Goal: Task Accomplishment & Management: Complete application form

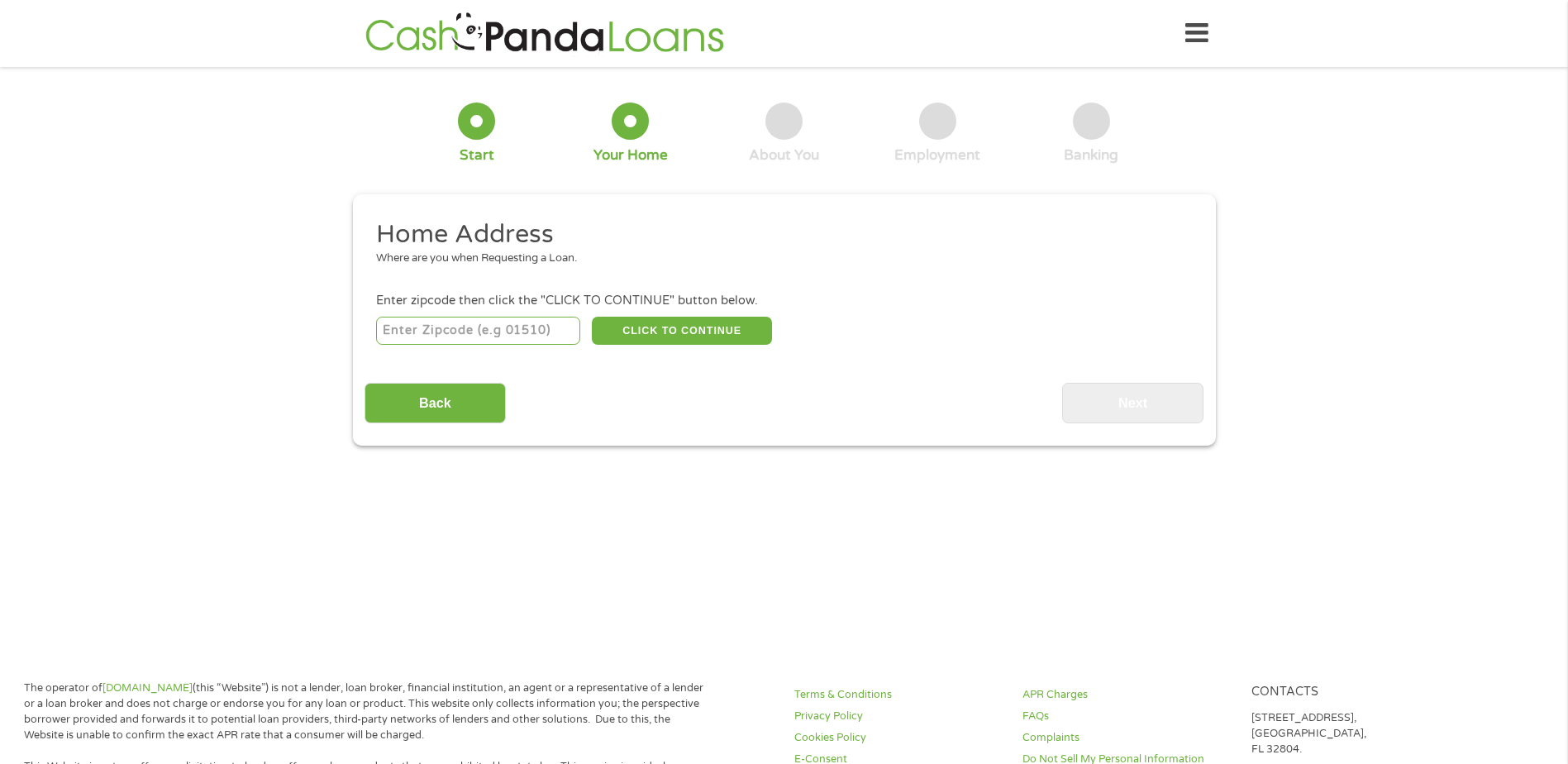
click at [514, 333] on input "number" at bounding box center [478, 331] width 204 height 28
type input "45337"
click at [634, 322] on button "CLICK TO CONTINUE" at bounding box center [682, 331] width 180 height 28
type input "45337"
type input "[PERSON_NAME]"
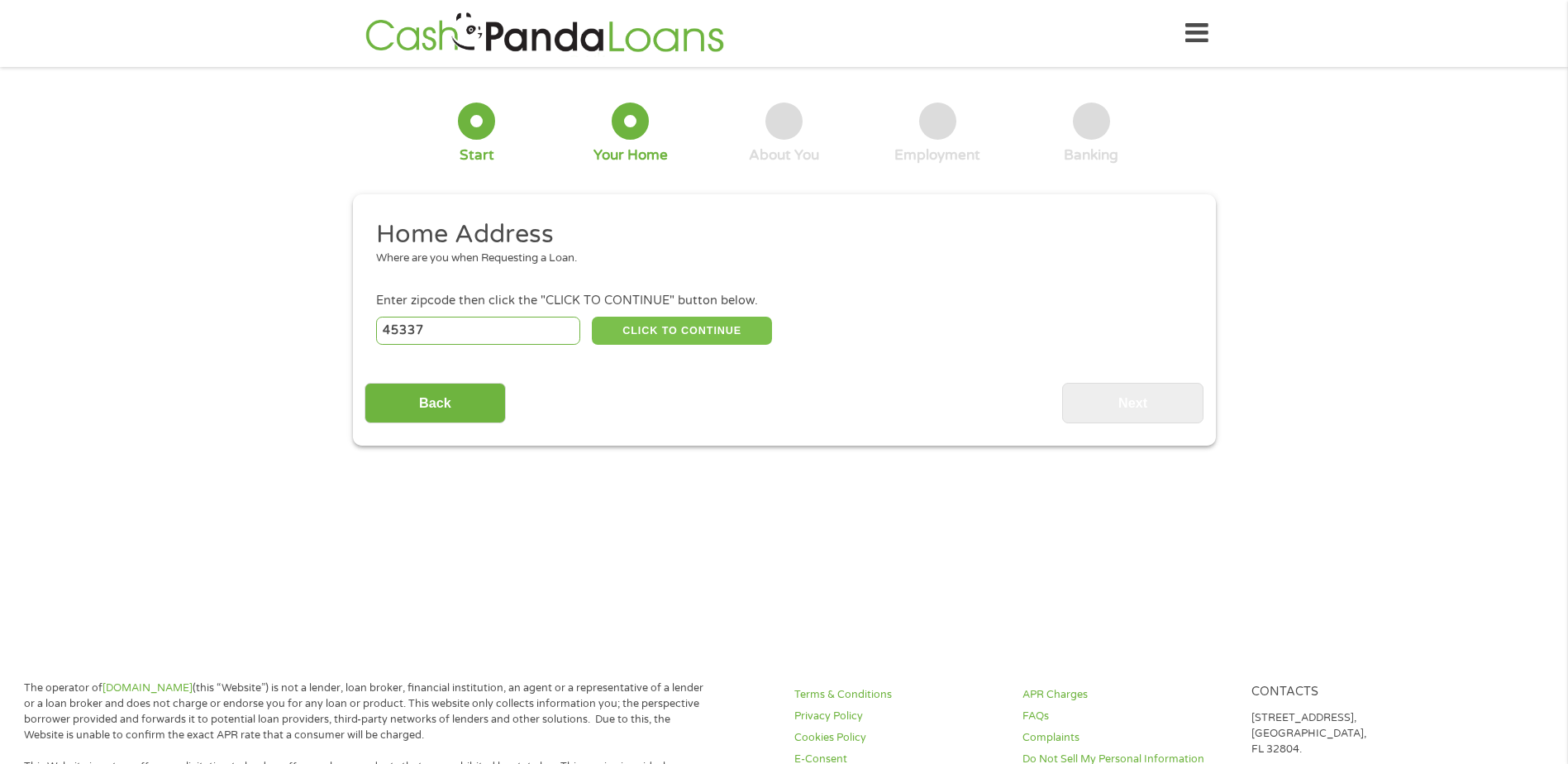
select select "[US_STATE]"
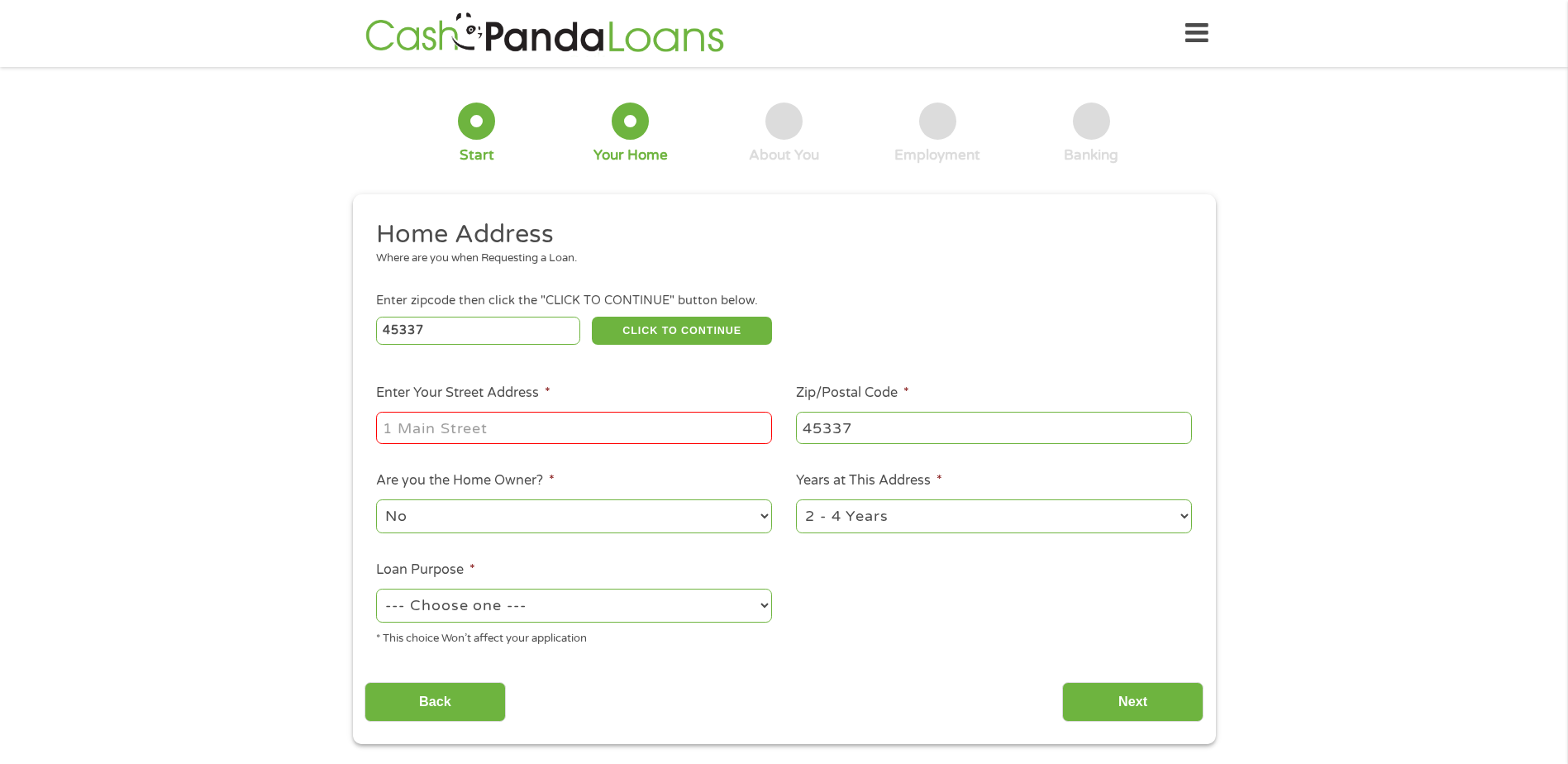
click at [590, 424] on input "Enter Your Street Address *" at bounding box center [574, 427] width 396 height 31
type input "[STREET_ADDRESS][PERSON_NAME]"
click at [553, 515] on select "No Yes" at bounding box center [574, 515] width 396 height 34
select select "yes"
click at [376, 499] on select "No Yes" at bounding box center [574, 515] width 396 height 34
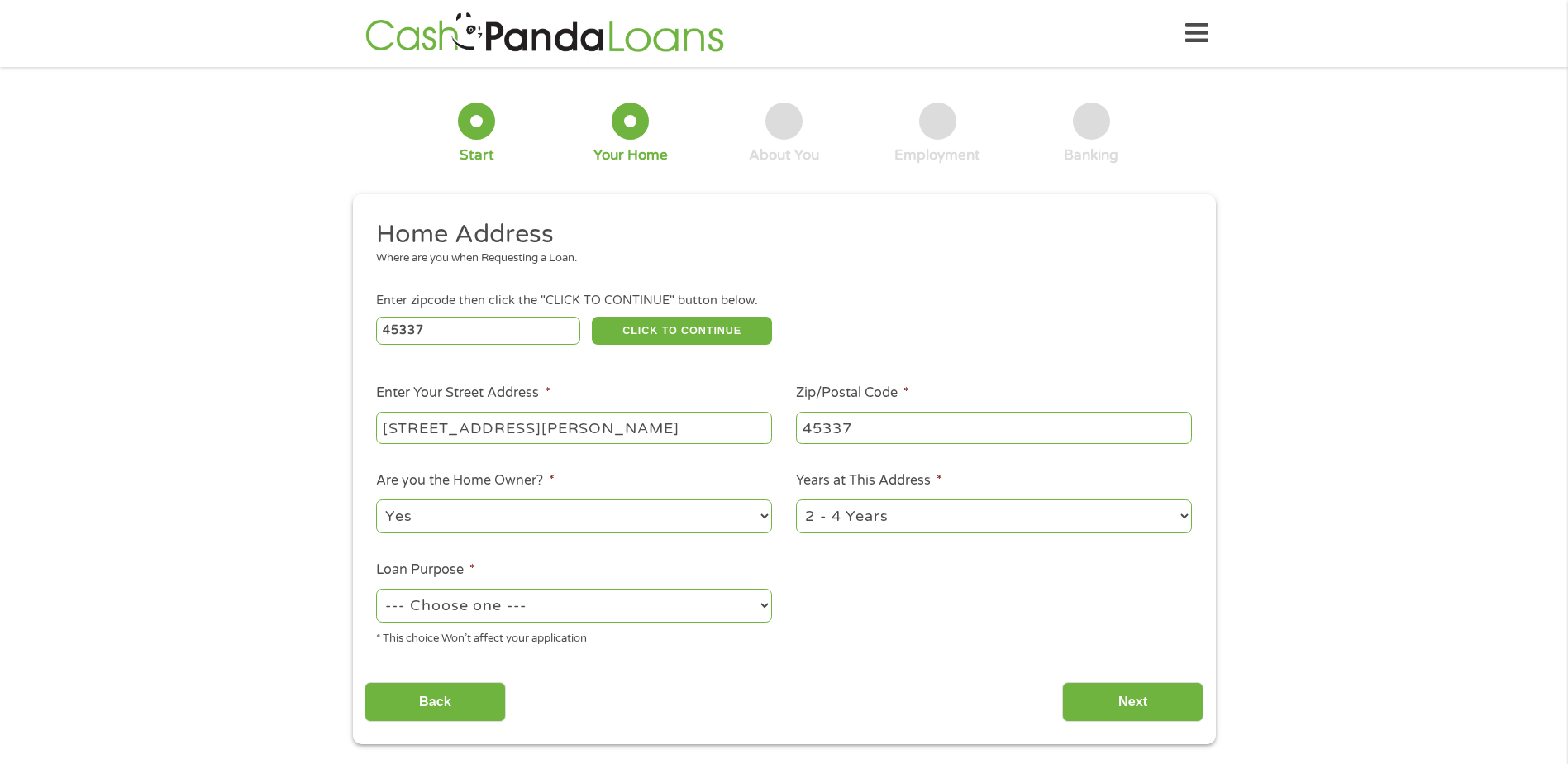
click at [1177, 515] on select "1 Year or less 1 - 2 Years 2 - 4 Years Over 4 Years" at bounding box center [993, 515] width 396 height 34
select select "60months"
click at [796, 499] on select "1 Year or less 1 - 2 Years 2 - 4 Years Over 4 Years" at bounding box center [993, 515] width 396 height 34
click at [737, 601] on select "--- Choose one --- Pay Bills Debt Consolidation Home Improvement Major Purchase…" at bounding box center [574, 605] width 396 height 34
select select "other"
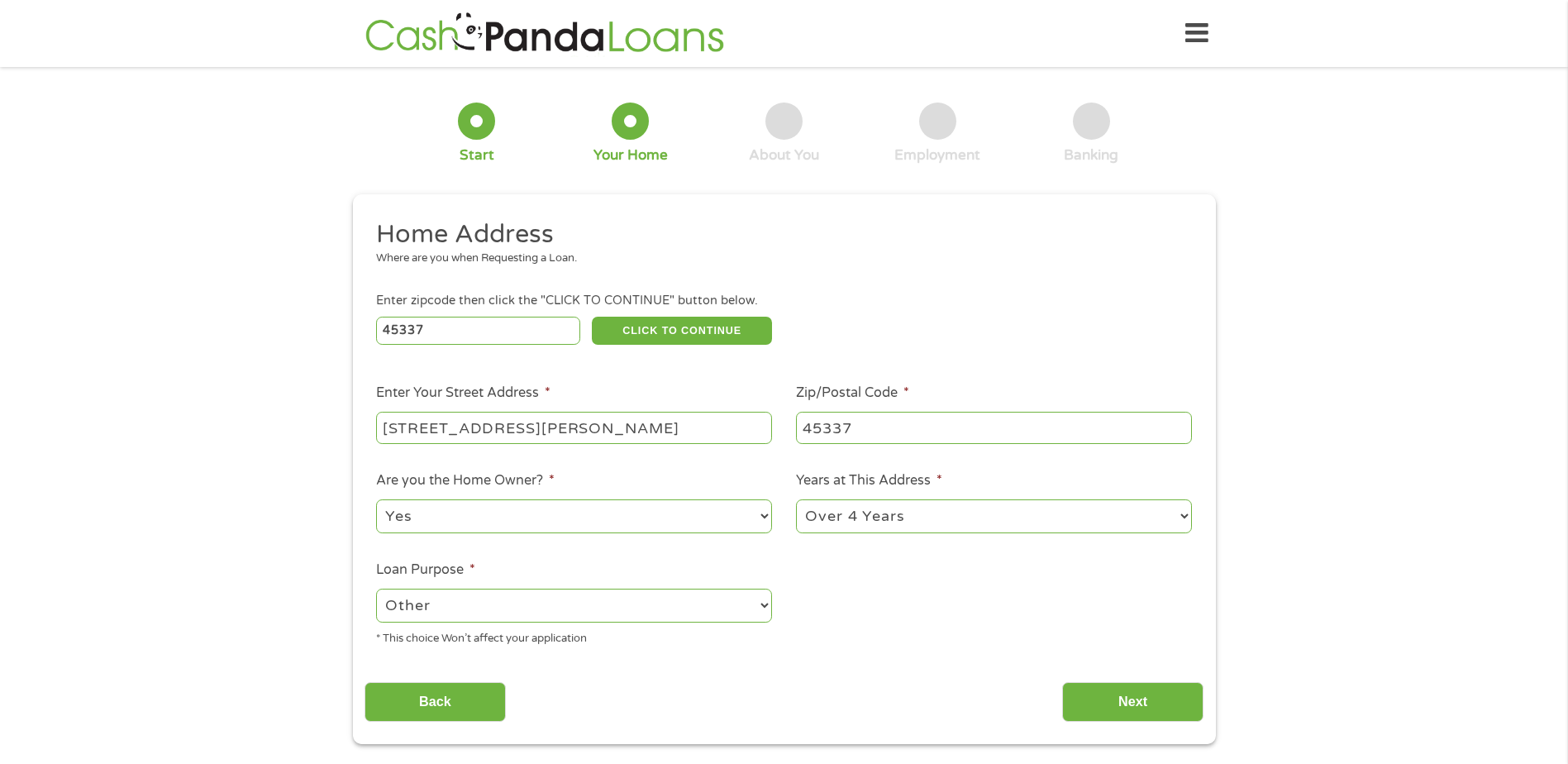
click at [376, 588] on select "--- Choose one --- Pay Bills Debt Consolidation Home Improvement Major Purchase…" at bounding box center [574, 605] width 396 height 34
click at [1114, 704] on input "Next" at bounding box center [1132, 702] width 141 height 40
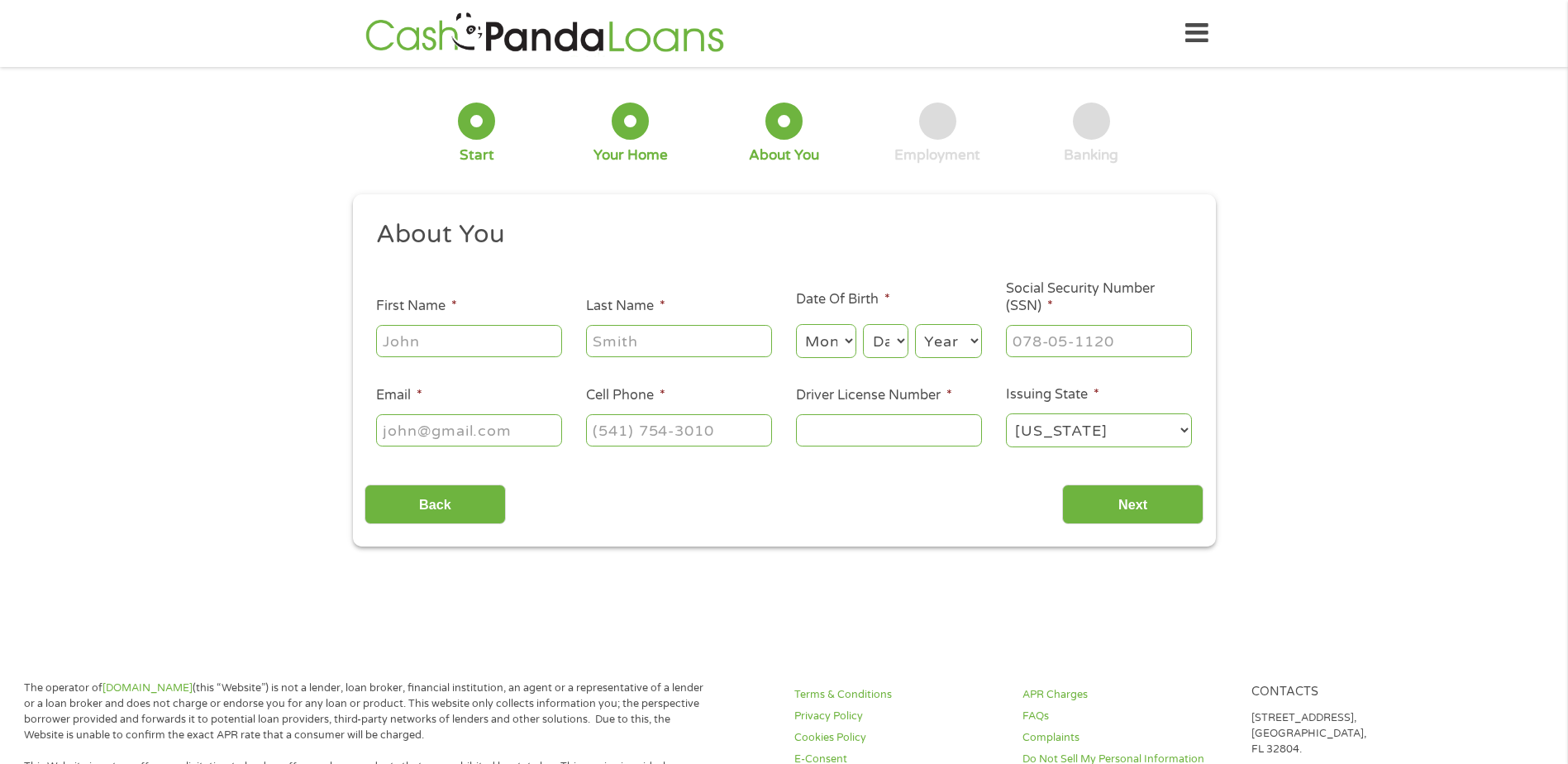
click at [471, 335] on input "First Name *" at bounding box center [469, 341] width 186 height 31
type input "[PERSON_NAME]"
select select "9"
select select "21"
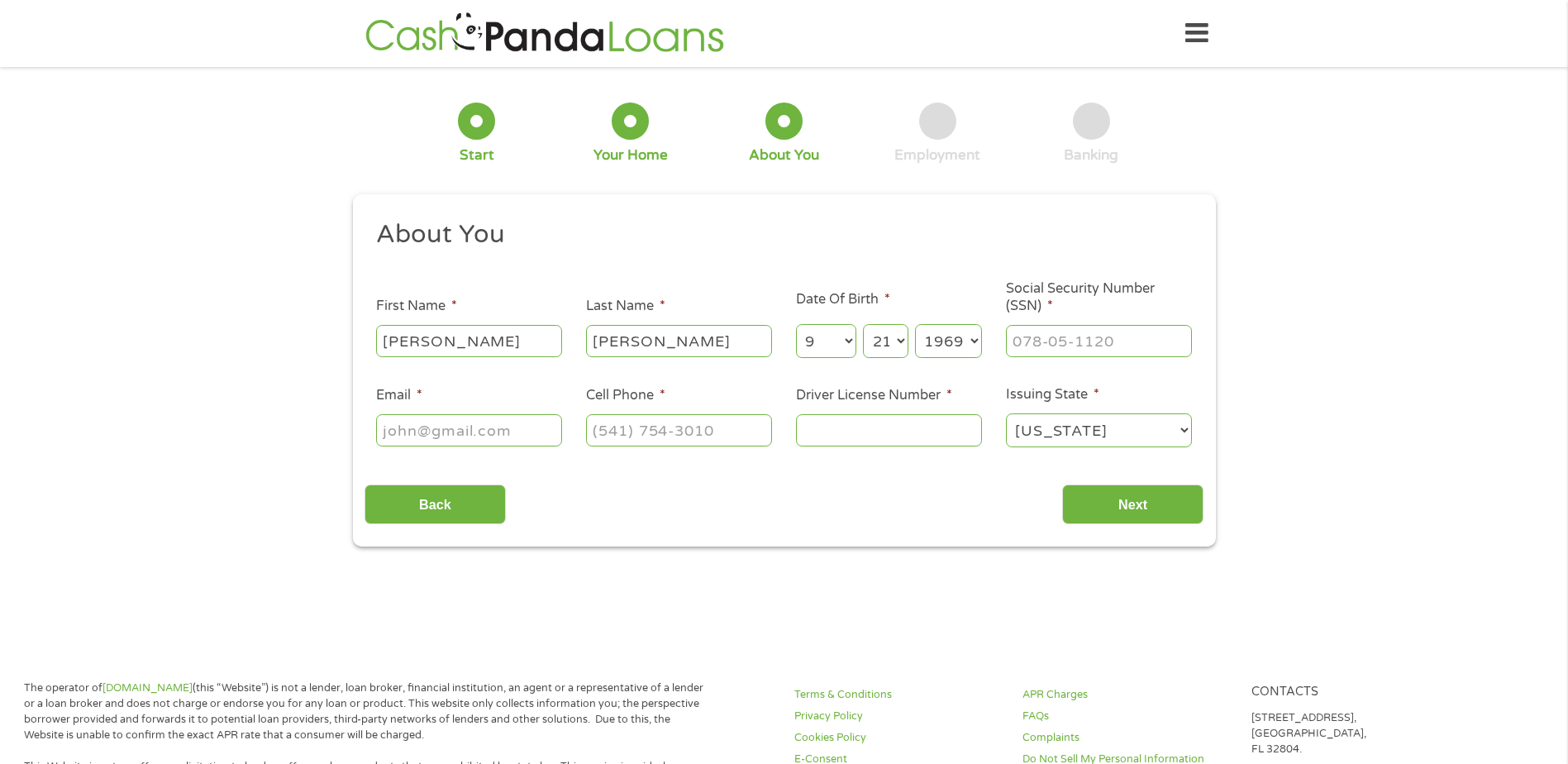
select select "1968"
type input "285-66-6886"
type input "[EMAIL_ADDRESS][DOMAIN_NAME]"
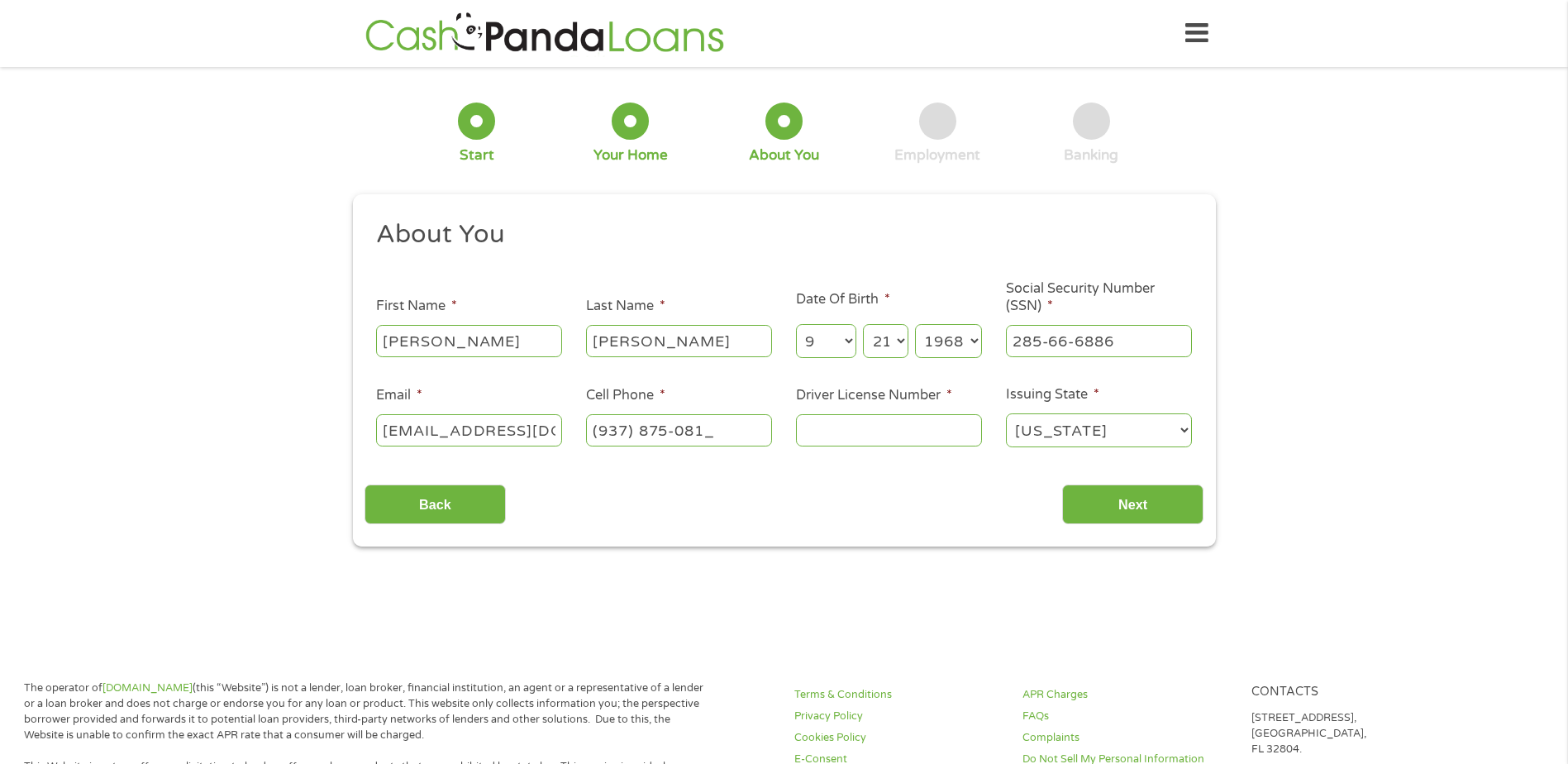
type input "[PHONE_NUMBER]"
type input "RS510539"
click at [1121, 504] on input "Next" at bounding box center [1132, 504] width 141 height 40
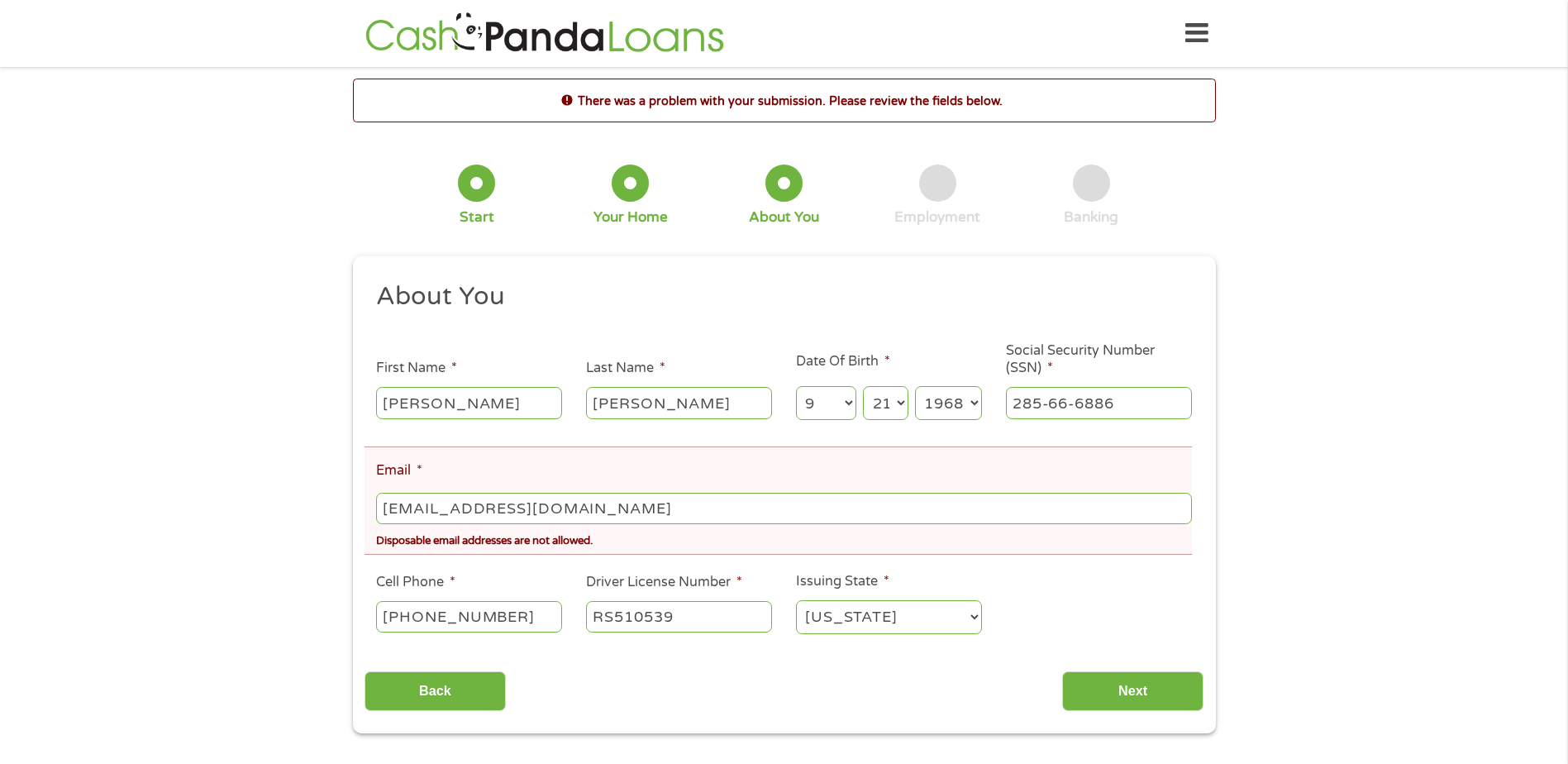
scroll to position [6, 6]
click at [535, 514] on input "[EMAIL_ADDRESS][DOMAIN_NAME]" at bounding box center [783, 508] width 815 height 31
type input "[EMAIL_ADDRESS][DOMAIN_NAME]"
click at [1120, 700] on input "Next" at bounding box center [1132, 691] width 141 height 40
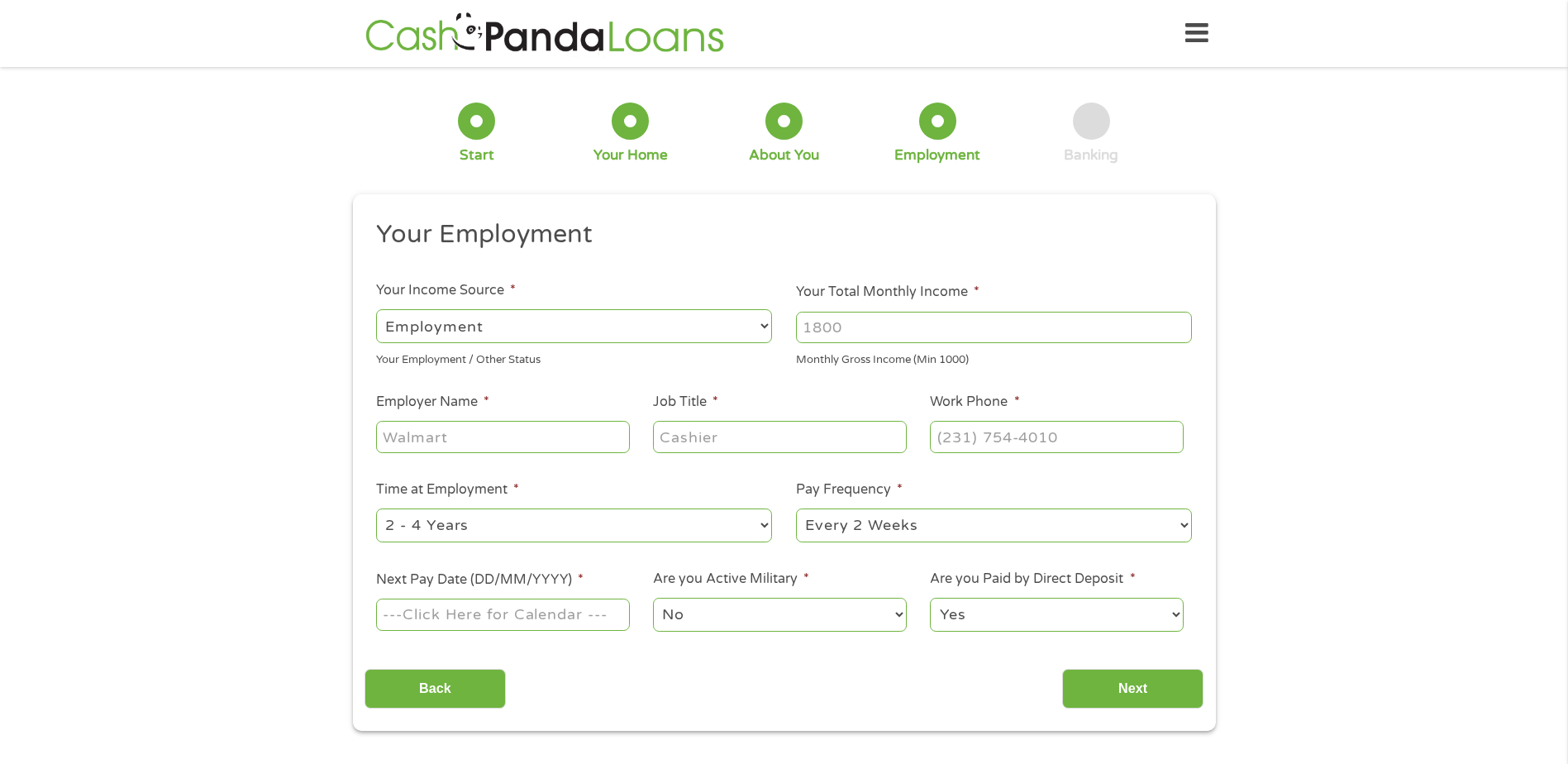
click at [963, 322] on input "Your Total Monthly Income *" at bounding box center [993, 327] width 396 height 31
type input "3500"
click at [523, 433] on input "Employer Name *" at bounding box center [503, 436] width 253 height 31
type input "Encompass Health"
click at [751, 436] on input "Job Title *" at bounding box center [779, 436] width 253 height 31
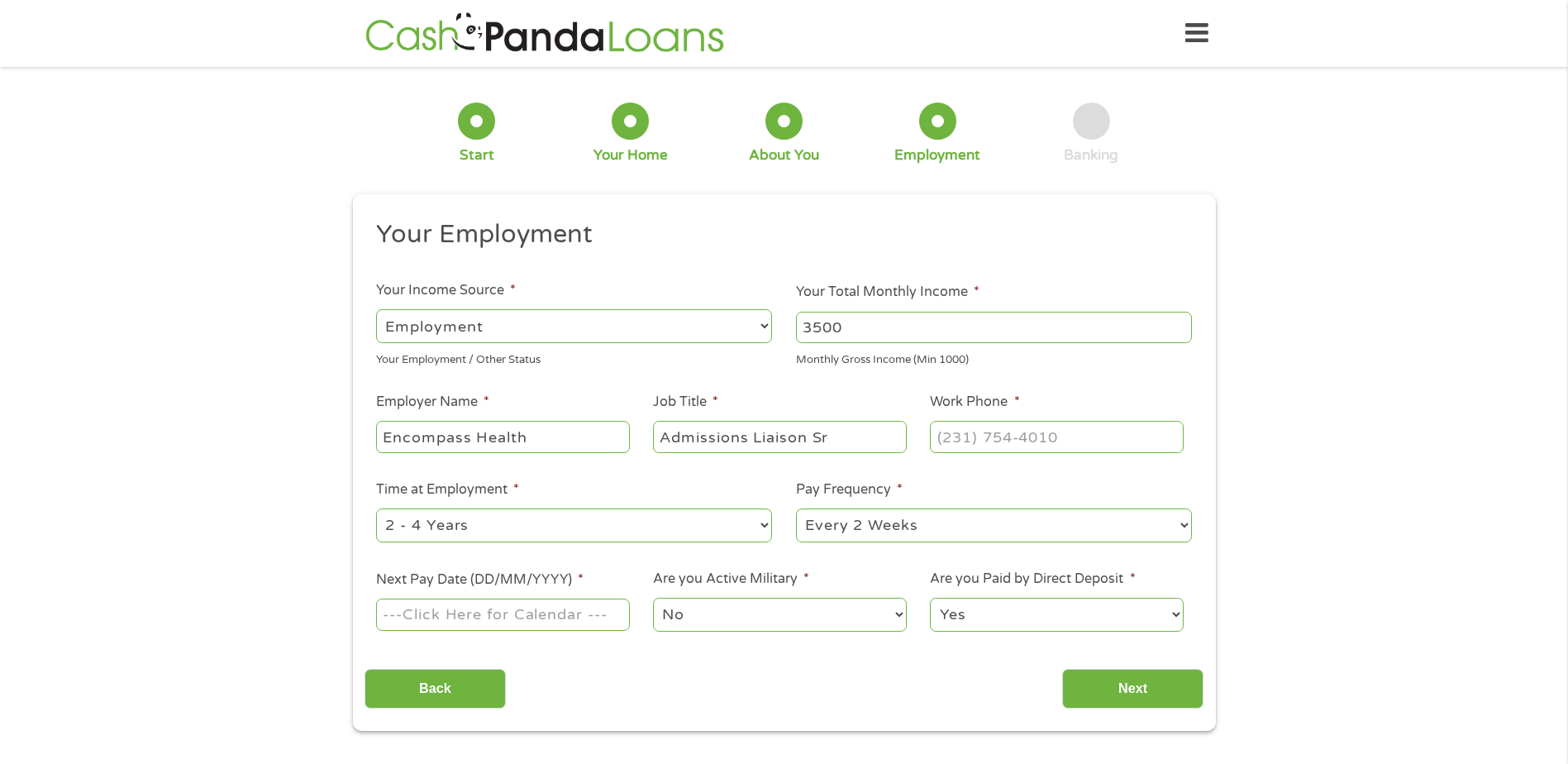
type input "Admissions Liaison Sr"
type input "[PHONE_NUMBER]"
click at [761, 523] on select "--- Choose one --- 1 Year or less 1 - 2 Years 2 - 4 Years Over 4 Years" at bounding box center [574, 525] width 396 height 34
select select "60months"
click at [376, 508] on select "--- Choose one --- 1 Year or less 1 - 2 Years 2 - 4 Years Over 4 Years" at bounding box center [574, 525] width 396 height 34
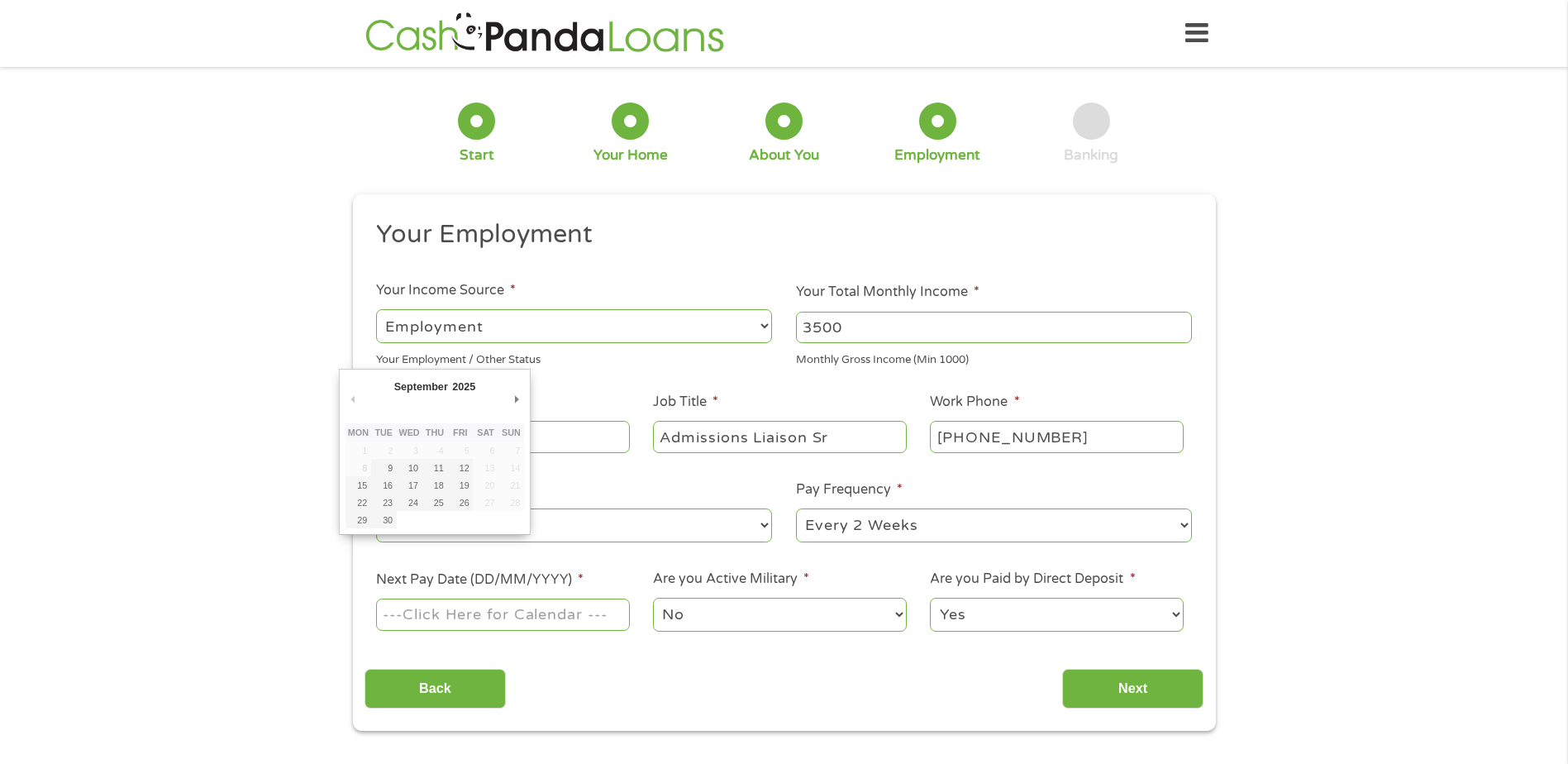
click at [593, 607] on input "Next Pay Date (DD/MM/YYYY) *" at bounding box center [503, 614] width 253 height 31
type input "[DATE]"
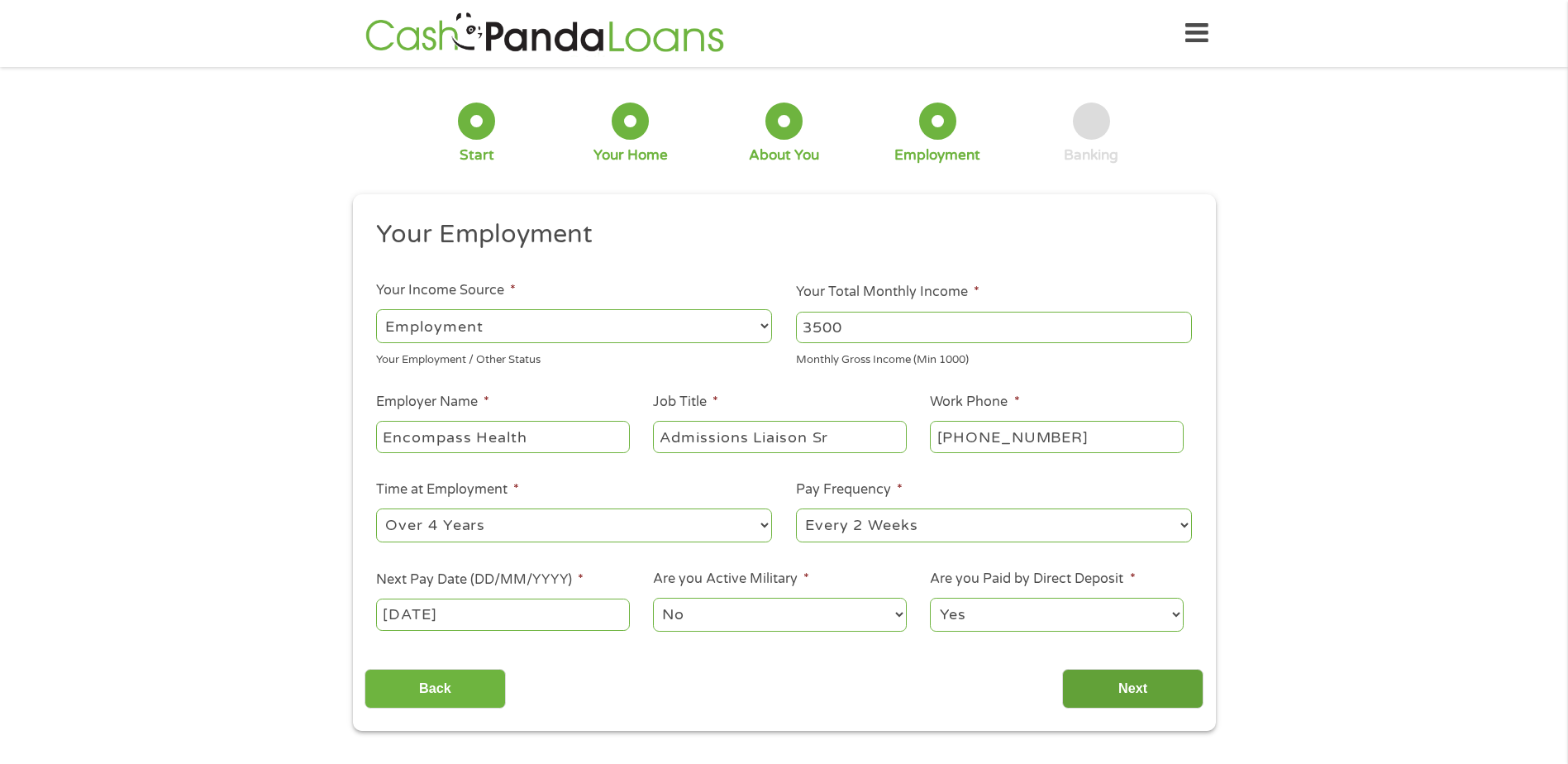
click at [1155, 691] on input "Next" at bounding box center [1132, 688] width 141 height 40
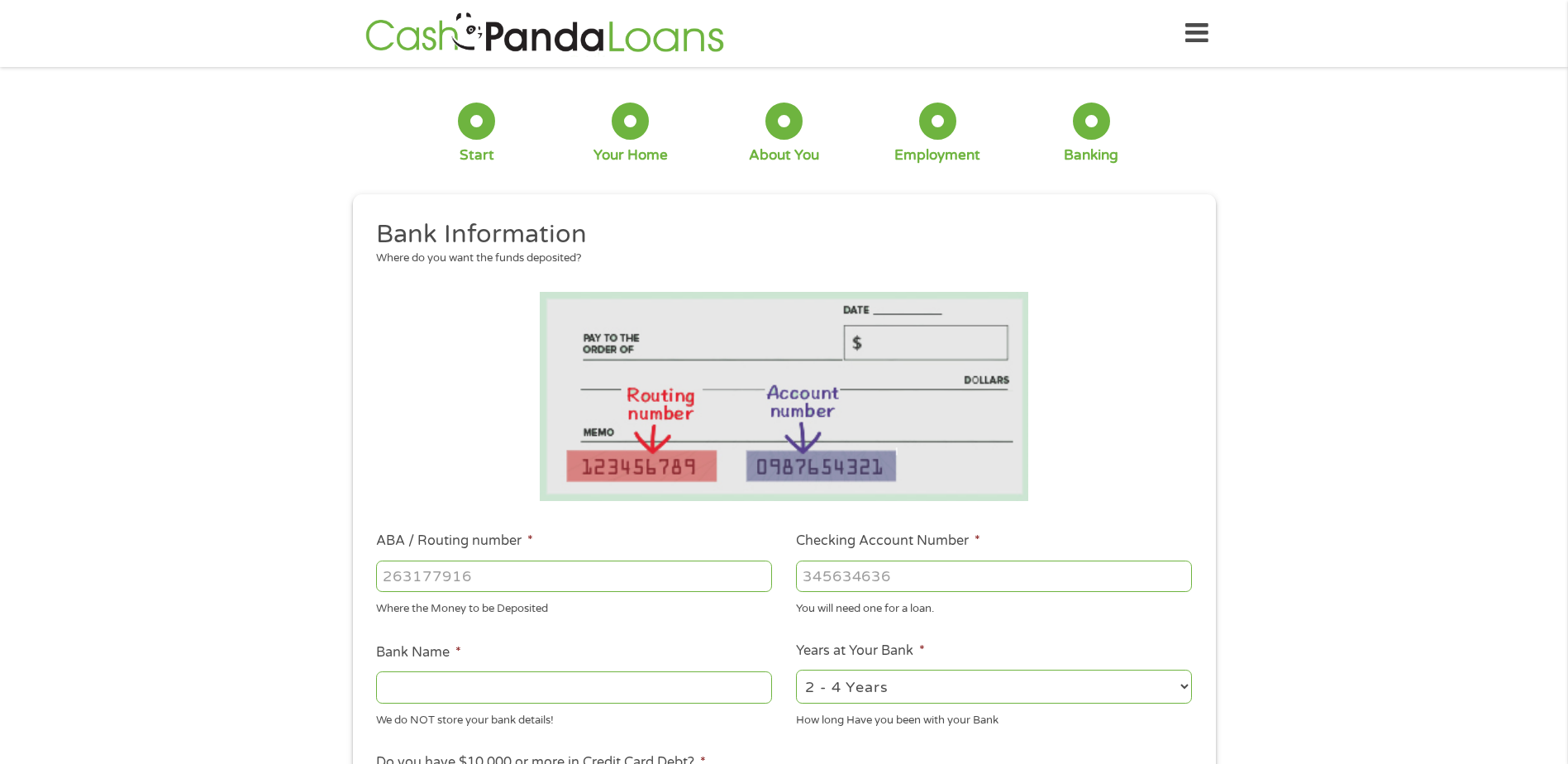
click at [594, 572] on input "ABA / Routing number *" at bounding box center [574, 576] width 396 height 31
type input "042215060"
type input "HUNTINGTON NATIONAL BANK"
type input "042215060"
click at [850, 576] on input "Checking Account Number *" at bounding box center [993, 576] width 396 height 31
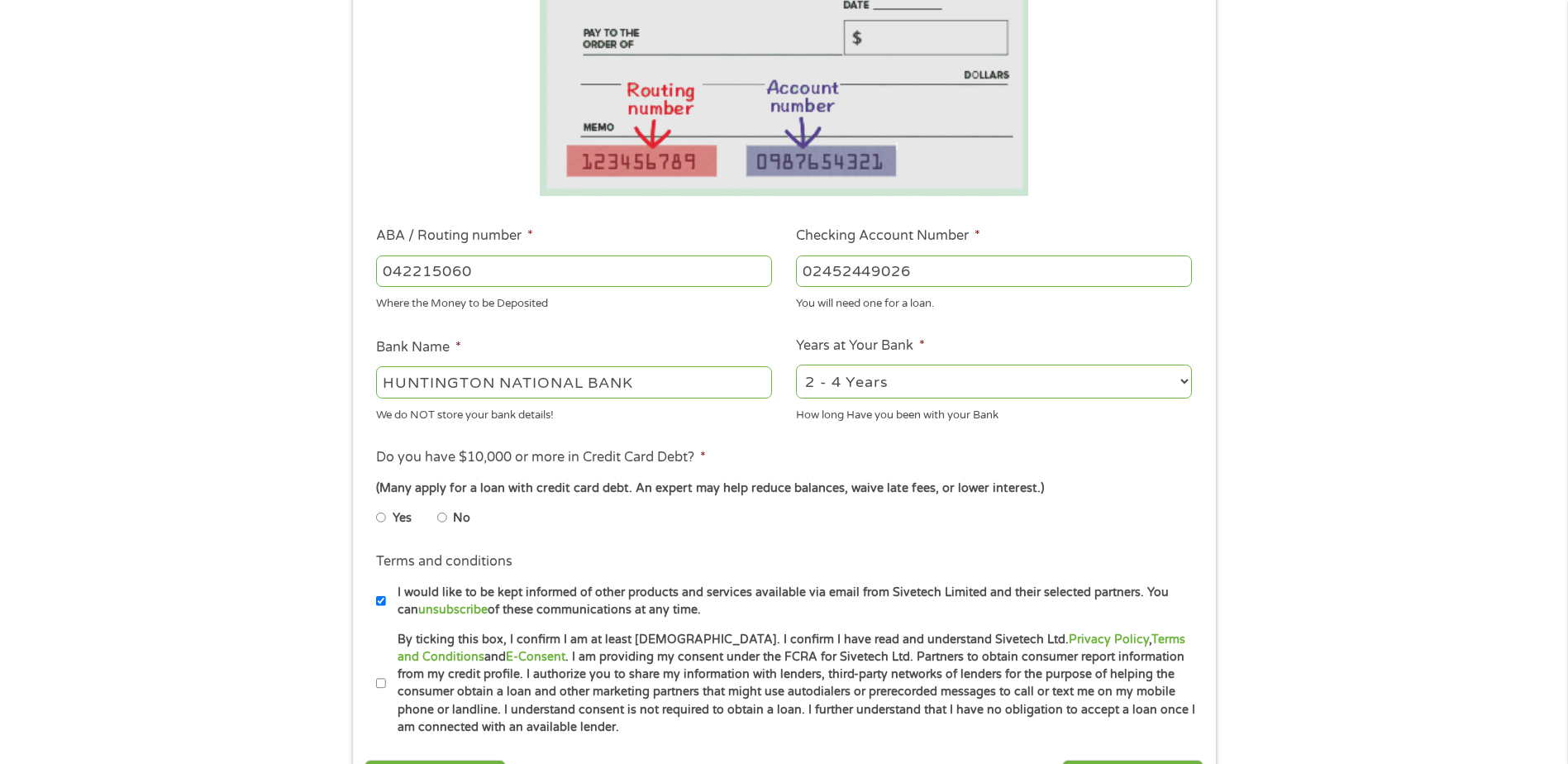
scroll to position [331, 0]
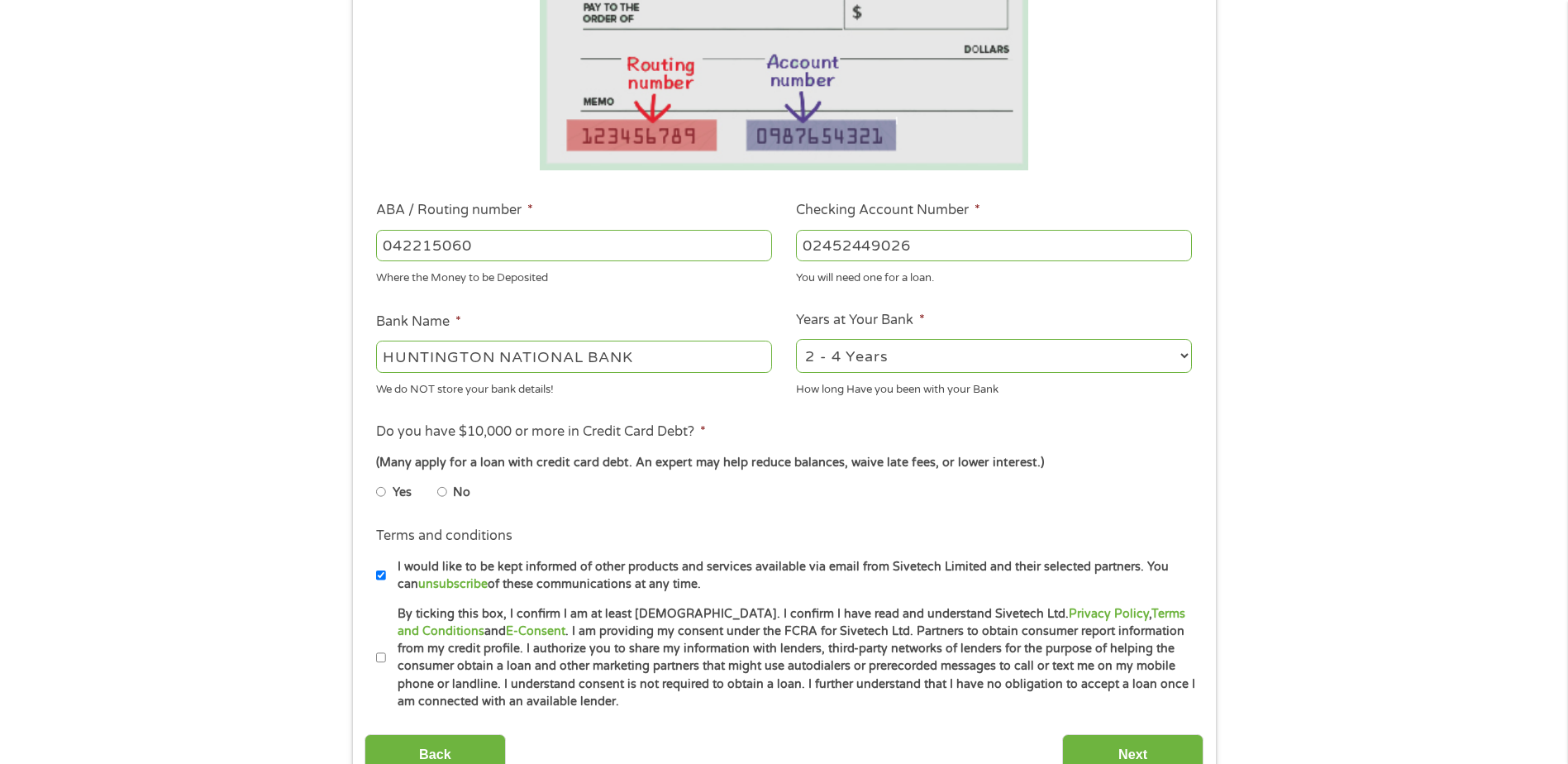
type input "02452449026"
click at [1182, 351] on select "2 - 4 Years 6 - 12 Months 1 - 2 Years Over 4 Years" at bounding box center [993, 355] width 396 height 34
select select "60months"
click at [796, 339] on select "2 - 4 Years 6 - 12 Months 1 - 2 Years Over 4 Years" at bounding box center [993, 355] width 396 height 34
click at [443, 488] on input "No" at bounding box center [442, 491] width 10 height 26
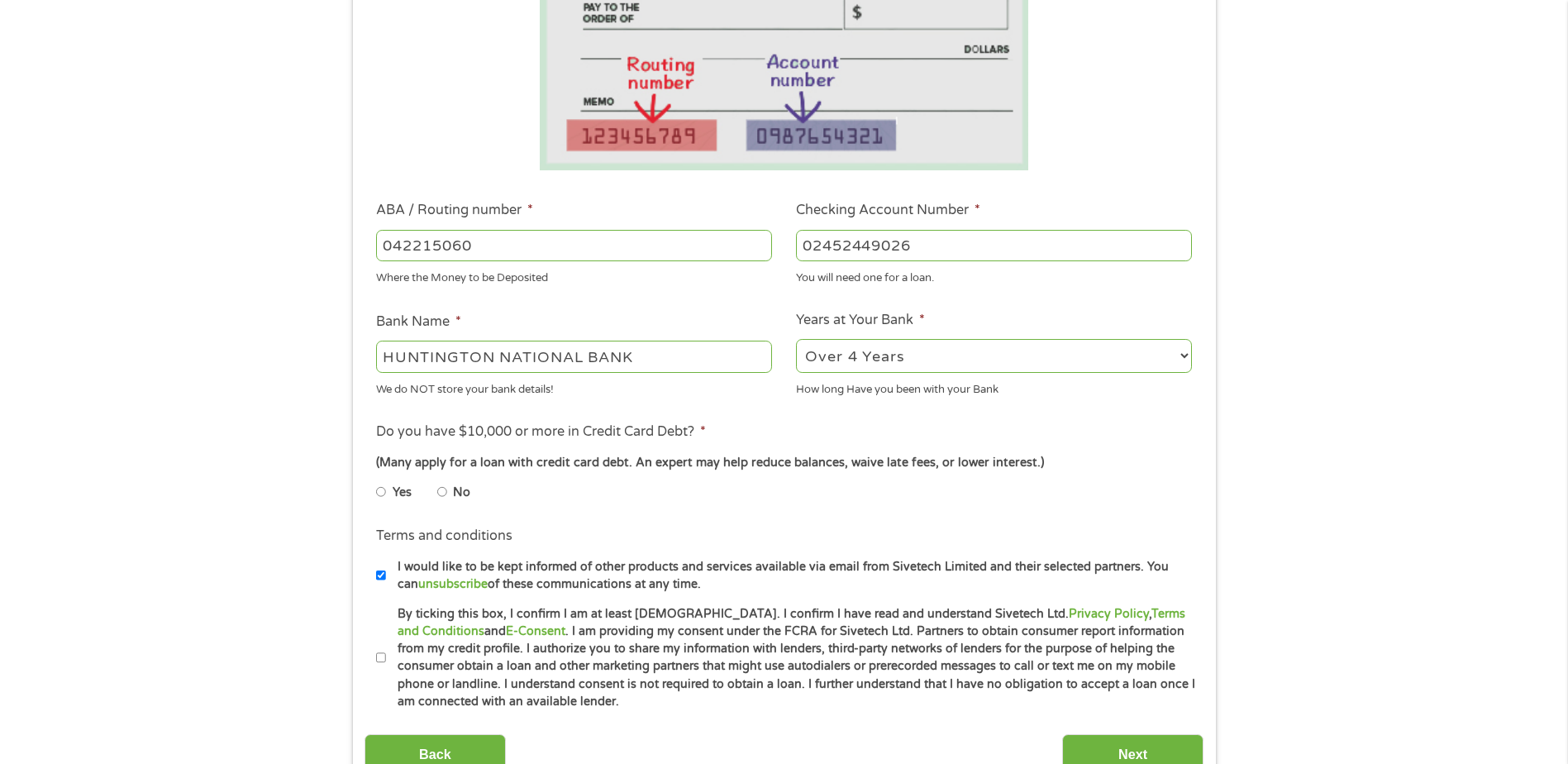
radio input "true"
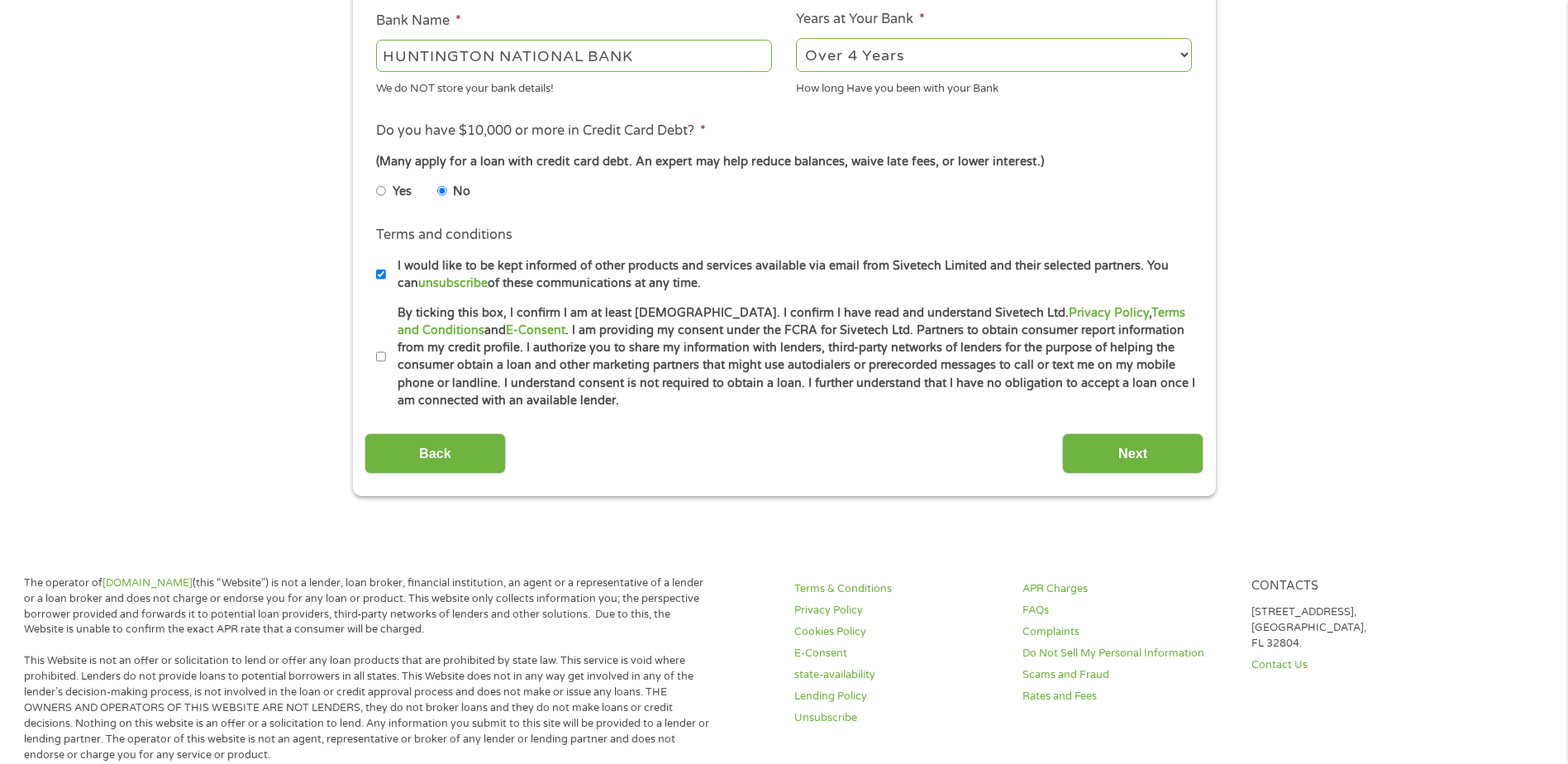
scroll to position [661, 0]
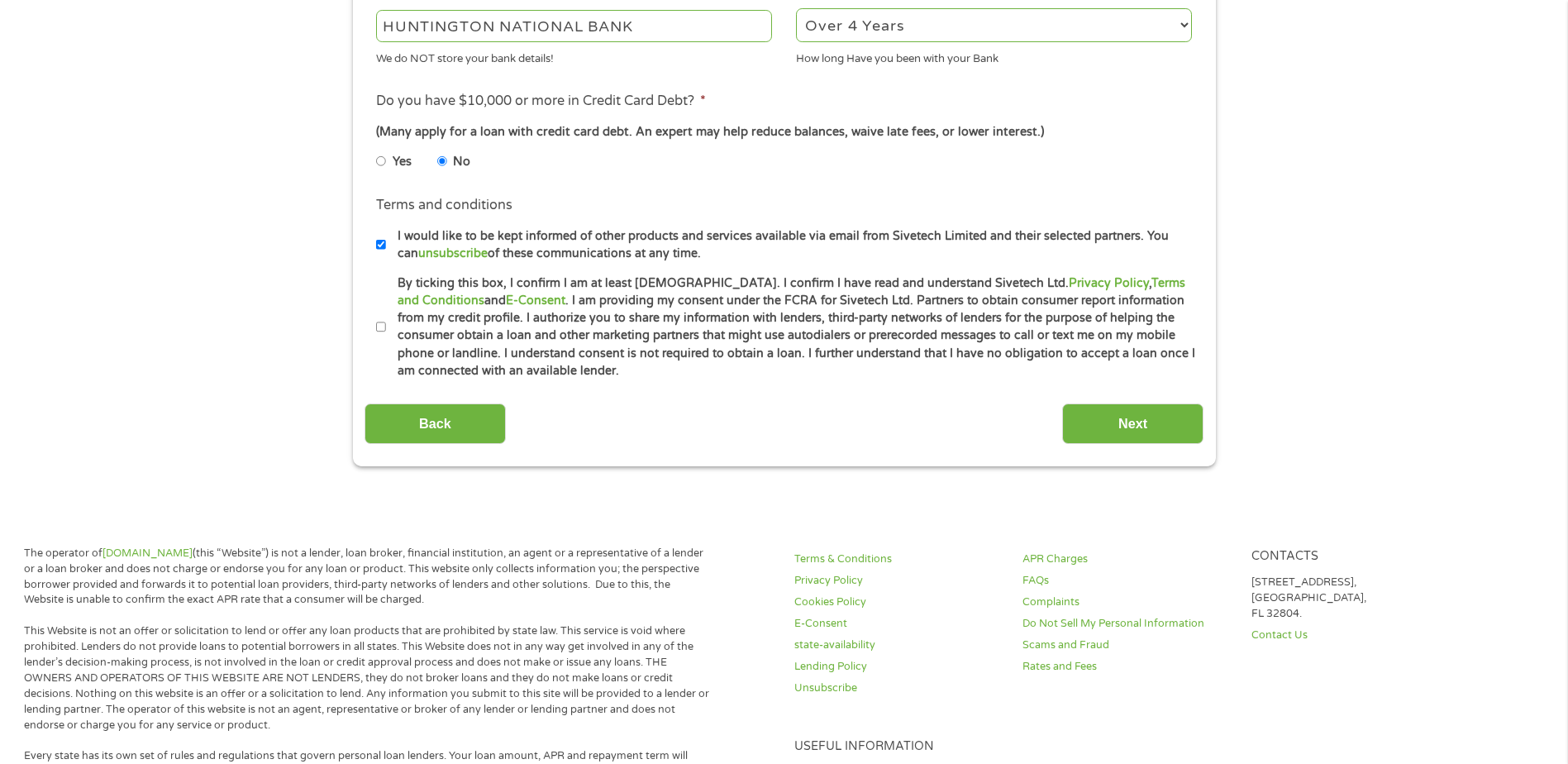
click at [378, 328] on input "By ticking this box, I confirm I am at least [DEMOGRAPHIC_DATA]. I confirm I ha…" at bounding box center [381, 327] width 10 height 26
checkbox input "true"
click at [1123, 422] on input "Next" at bounding box center [1132, 423] width 141 height 40
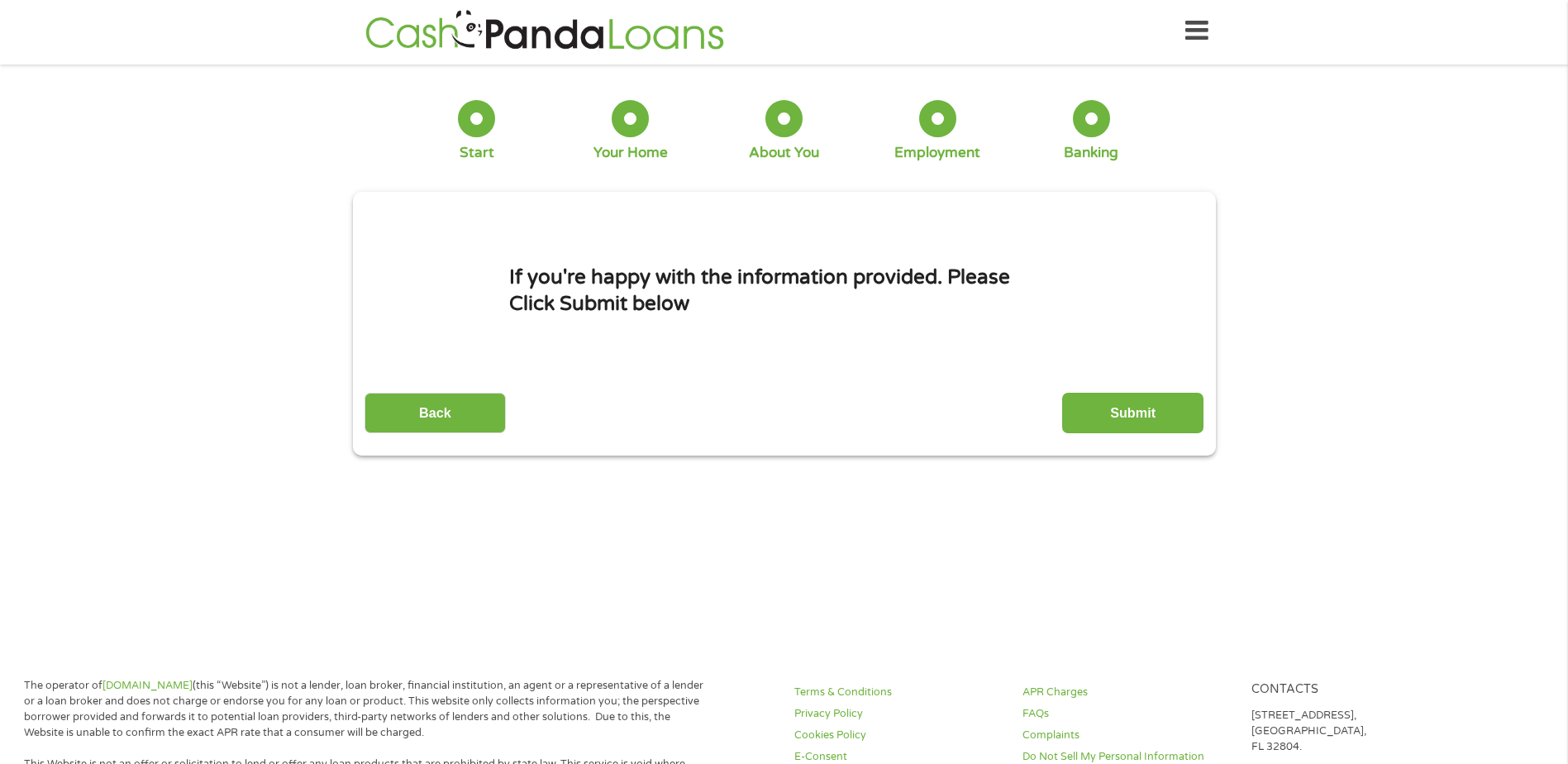
scroll to position [0, 0]
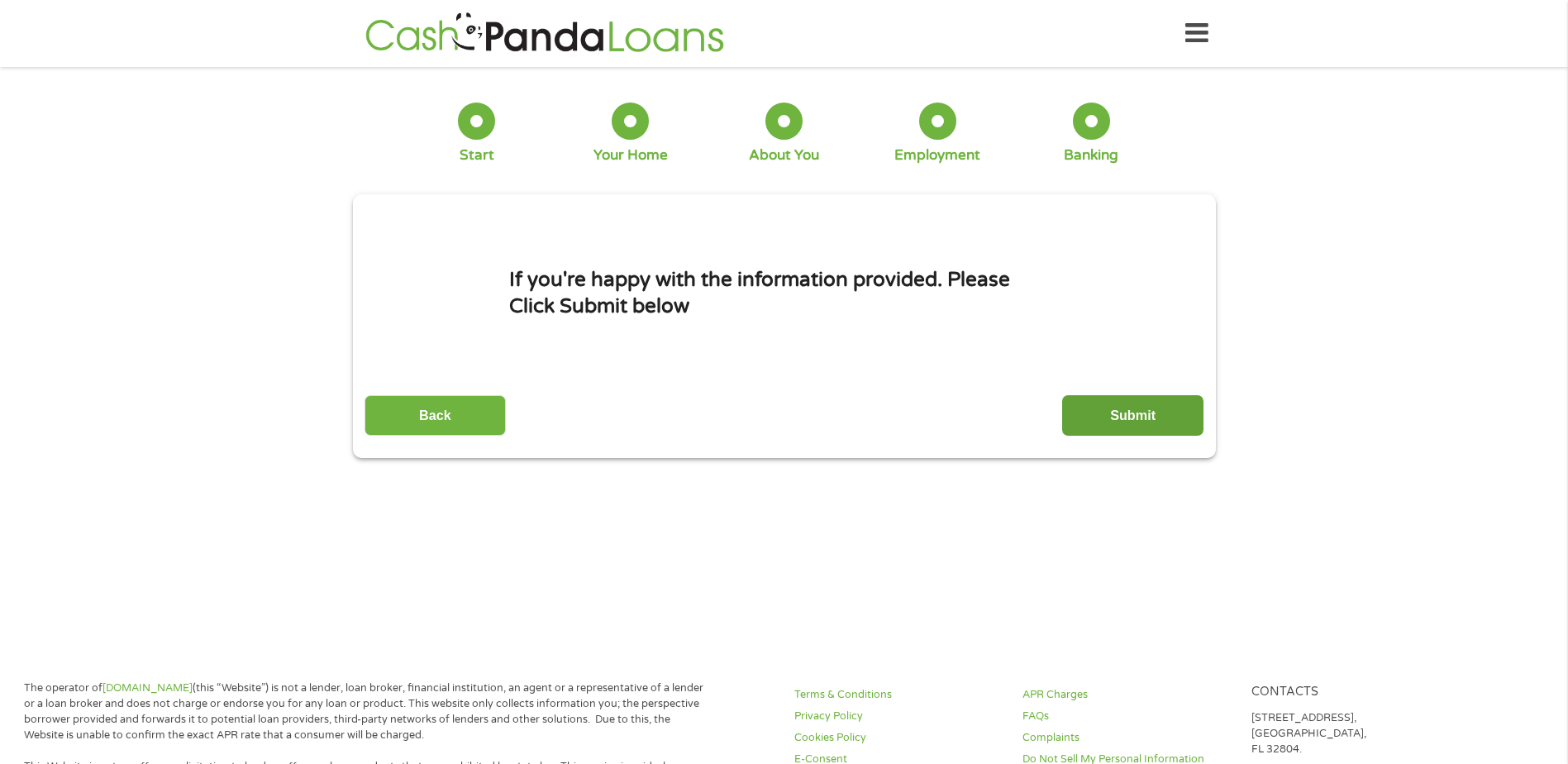
click at [1115, 407] on input "Submit" at bounding box center [1132, 415] width 141 height 40
